Goal: Use online tool/utility: Use online tool/utility

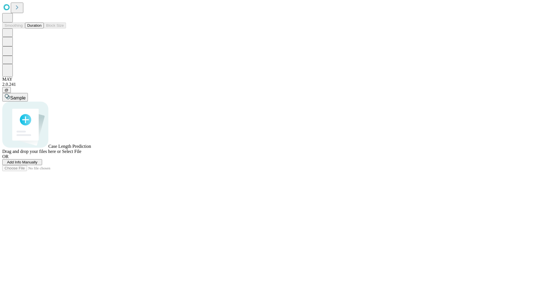
click at [41, 28] on button "Duration" at bounding box center [34, 25] width 19 height 6
click at [81, 154] on span "Select File" at bounding box center [71, 151] width 19 height 5
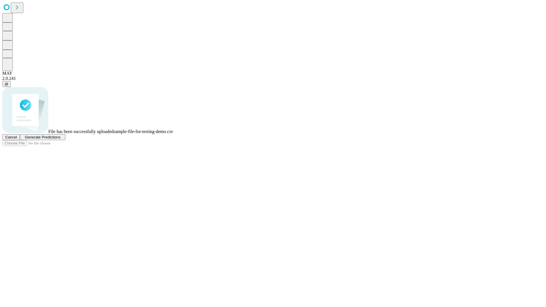
click at [60, 139] on span "Generate Predictions" at bounding box center [43, 137] width 36 height 4
